Goal: Find specific page/section: Find specific page/section

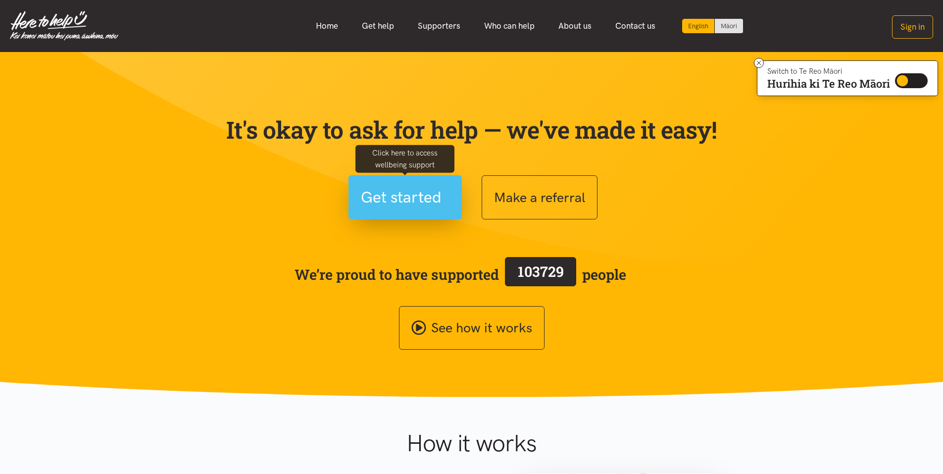
click at [430, 204] on span "Get started" at bounding box center [401, 197] width 81 height 25
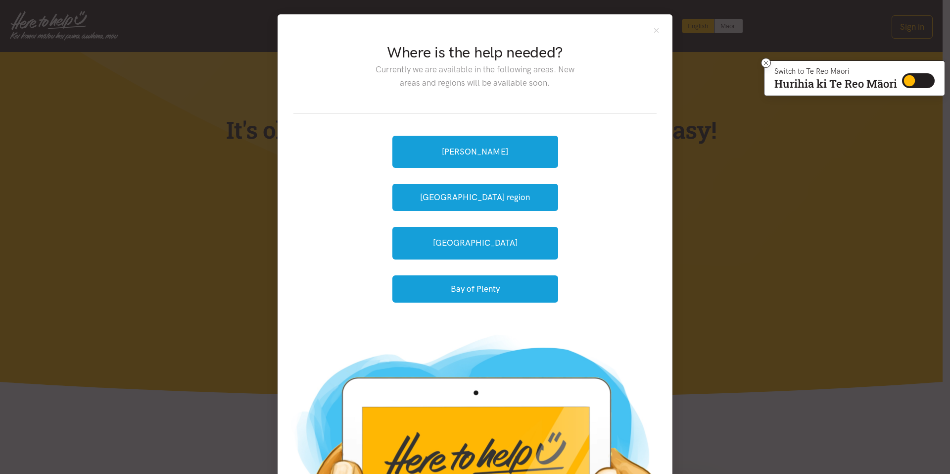
drag, startPoint x: 430, startPoint y: 204, endPoint x: 345, endPoint y: 200, distance: 85.2
click at [345, 200] on div "[PERSON_NAME] [GEOGRAPHIC_DATA] region [GEOGRAPHIC_DATA] Bay of [GEOGRAPHIC_DAT…" at bounding box center [474, 219] width 363 height 210
click at [514, 200] on button "[GEOGRAPHIC_DATA] region" at bounding box center [475, 197] width 166 height 27
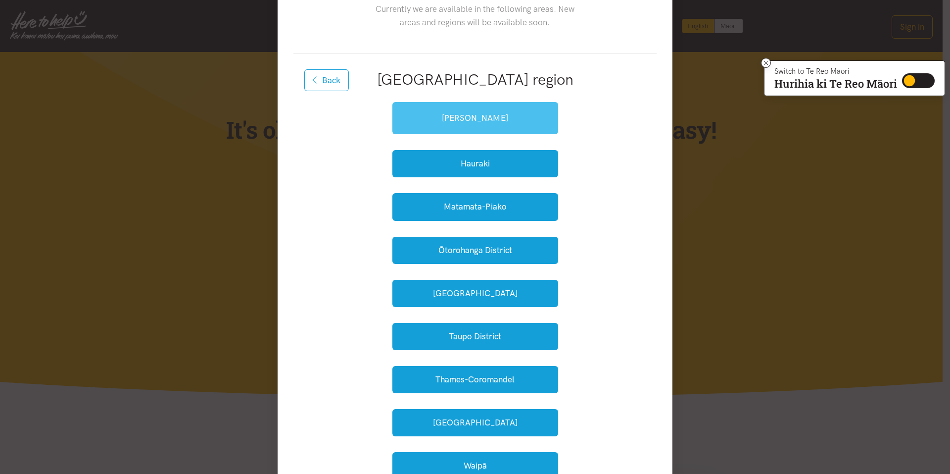
scroll to position [49, 0]
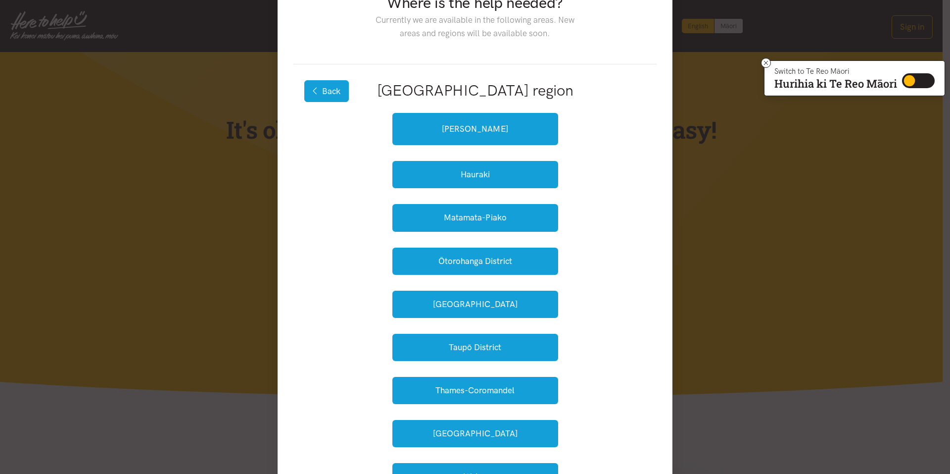
click at [313, 92] on icon "button" at bounding box center [315, 91] width 5 height 8
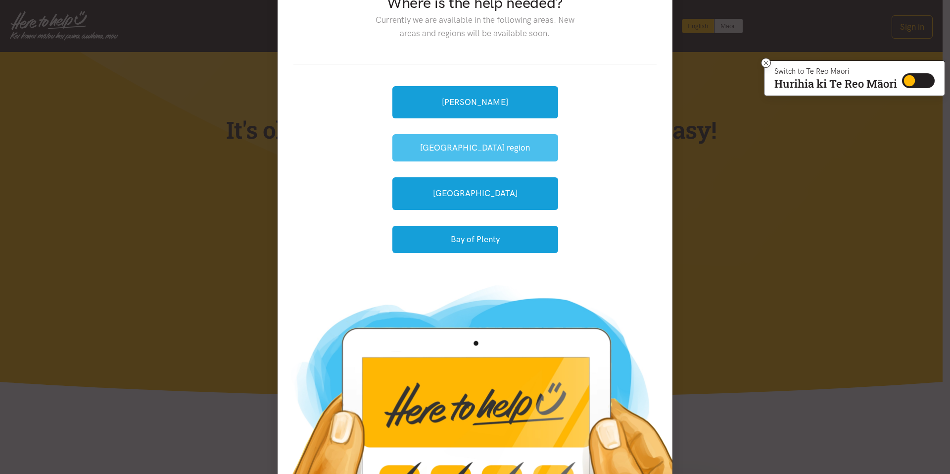
click at [483, 144] on button "[GEOGRAPHIC_DATA] region" at bounding box center [475, 147] width 166 height 27
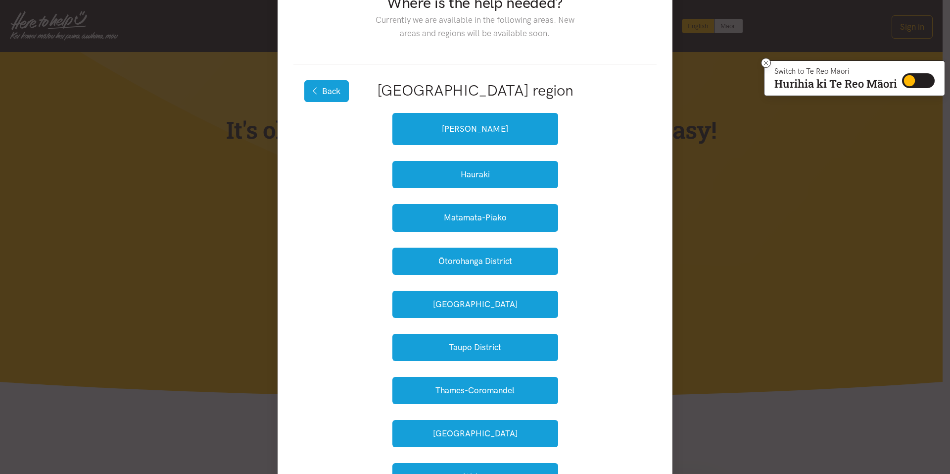
click at [308, 93] on button "Back" at bounding box center [326, 91] width 45 height 22
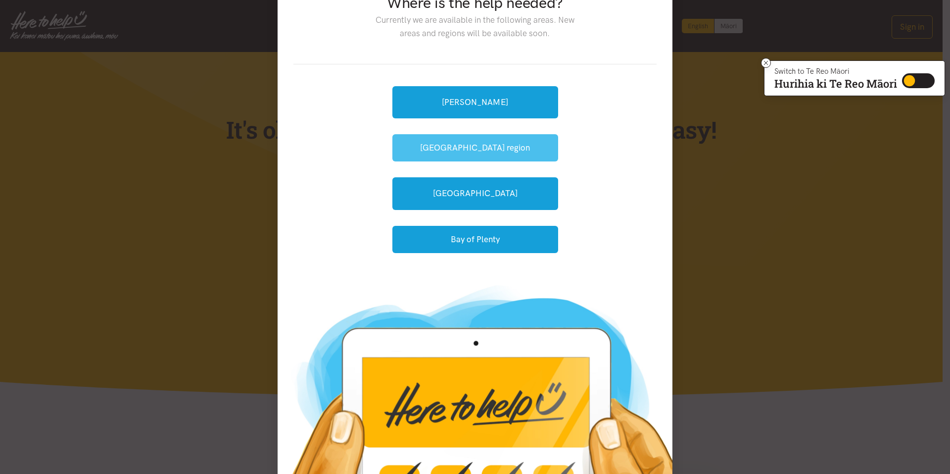
click at [486, 153] on button "[GEOGRAPHIC_DATA] region" at bounding box center [475, 147] width 166 height 27
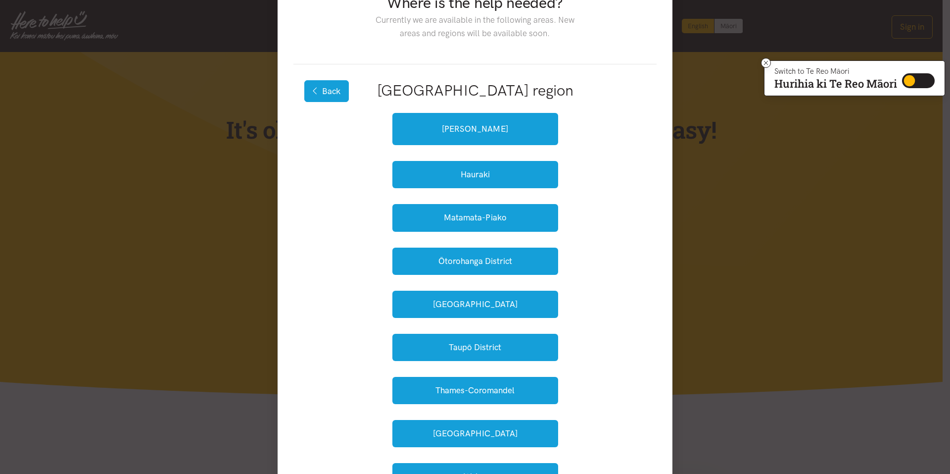
click at [327, 95] on button "Back" at bounding box center [326, 91] width 45 height 22
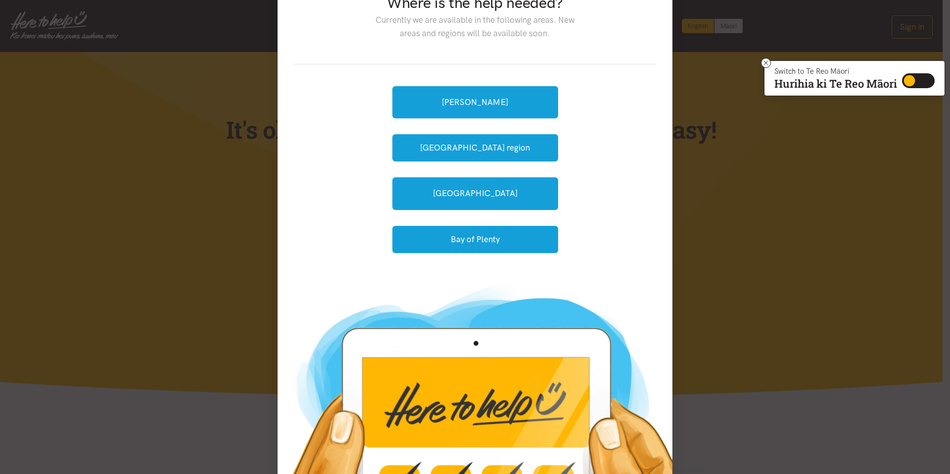
click at [325, 90] on div "[PERSON_NAME] [GEOGRAPHIC_DATA] region [GEOGRAPHIC_DATA] Bay of [GEOGRAPHIC_DAT…" at bounding box center [474, 169] width 363 height 210
drag, startPoint x: 324, startPoint y: 88, endPoint x: 316, endPoint y: 75, distance: 15.1
click at [317, 78] on div "[PERSON_NAME] [GEOGRAPHIC_DATA] region [GEOGRAPHIC_DATA] Bay of [GEOGRAPHIC_DAT…" at bounding box center [474, 169] width 363 height 210
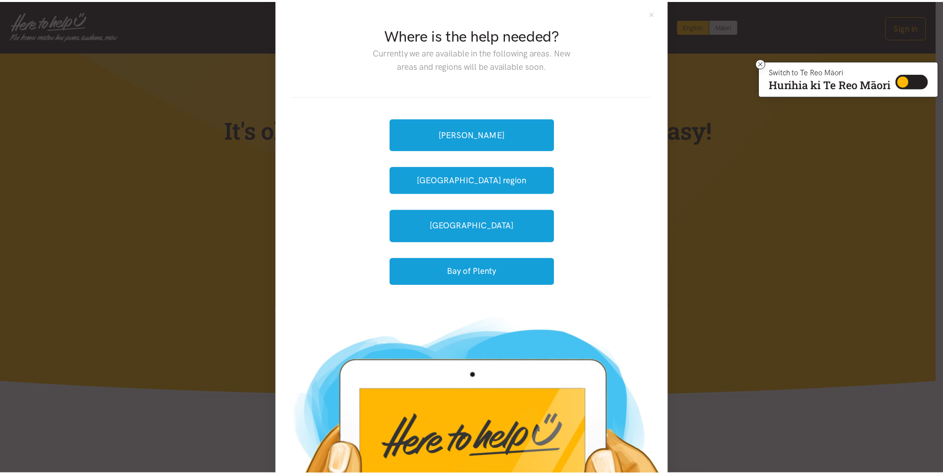
scroll to position [0, 0]
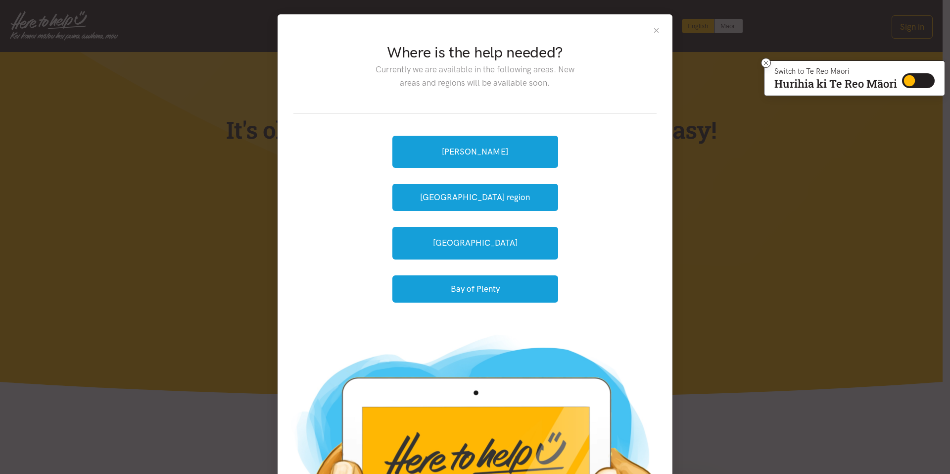
click at [654, 30] on button "Close" at bounding box center [656, 30] width 8 height 8
